Goal: Book appointment/travel/reservation

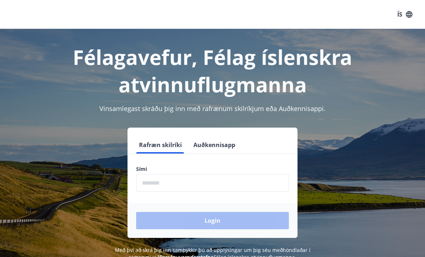
click at [224, 146] on button "Auðkennisapp" at bounding box center [214, 144] width 48 height 17
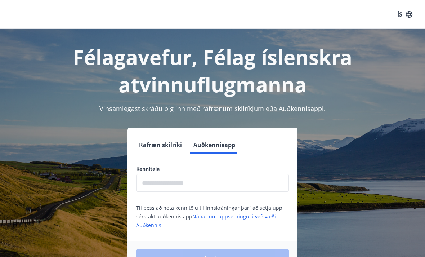
click at [244, 179] on input "text" at bounding box center [212, 183] width 153 height 18
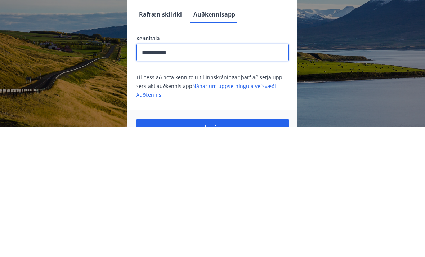
type input "**********"
click at [212, 249] on button "Login" at bounding box center [212, 257] width 153 height 17
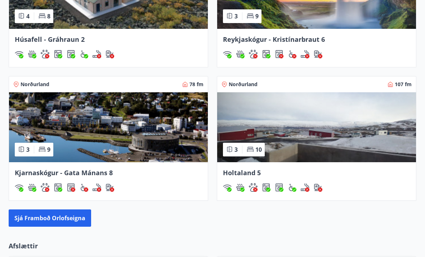
scroll to position [552, 0]
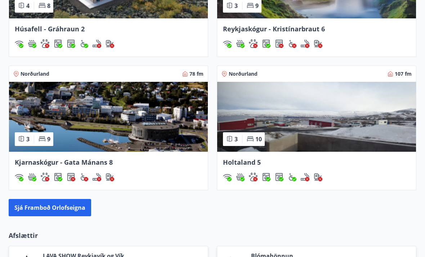
click at [62, 205] on button "Sjá framboð orlofseigna" at bounding box center [50, 207] width 82 height 17
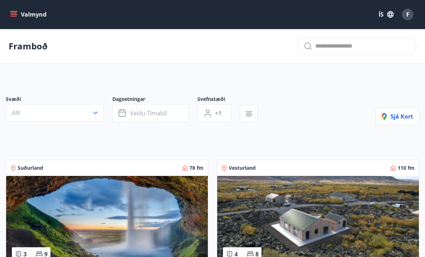
click at [153, 116] on span "Veldu tímabil" at bounding box center [148, 113] width 37 height 8
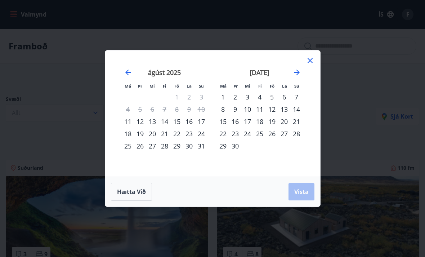
click at [155, 121] on div "13" at bounding box center [152, 121] width 12 height 12
click at [189, 122] on div "16" at bounding box center [189, 121] width 12 height 12
click at [303, 192] on span "Vista" at bounding box center [301, 192] width 14 height 8
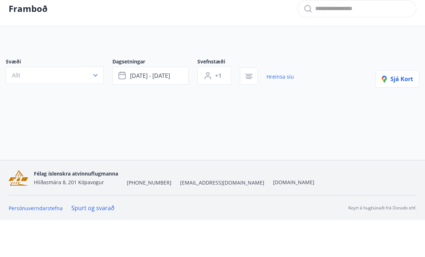
scroll to position [1, 0]
